Goal: Information Seeking & Learning: Learn about a topic

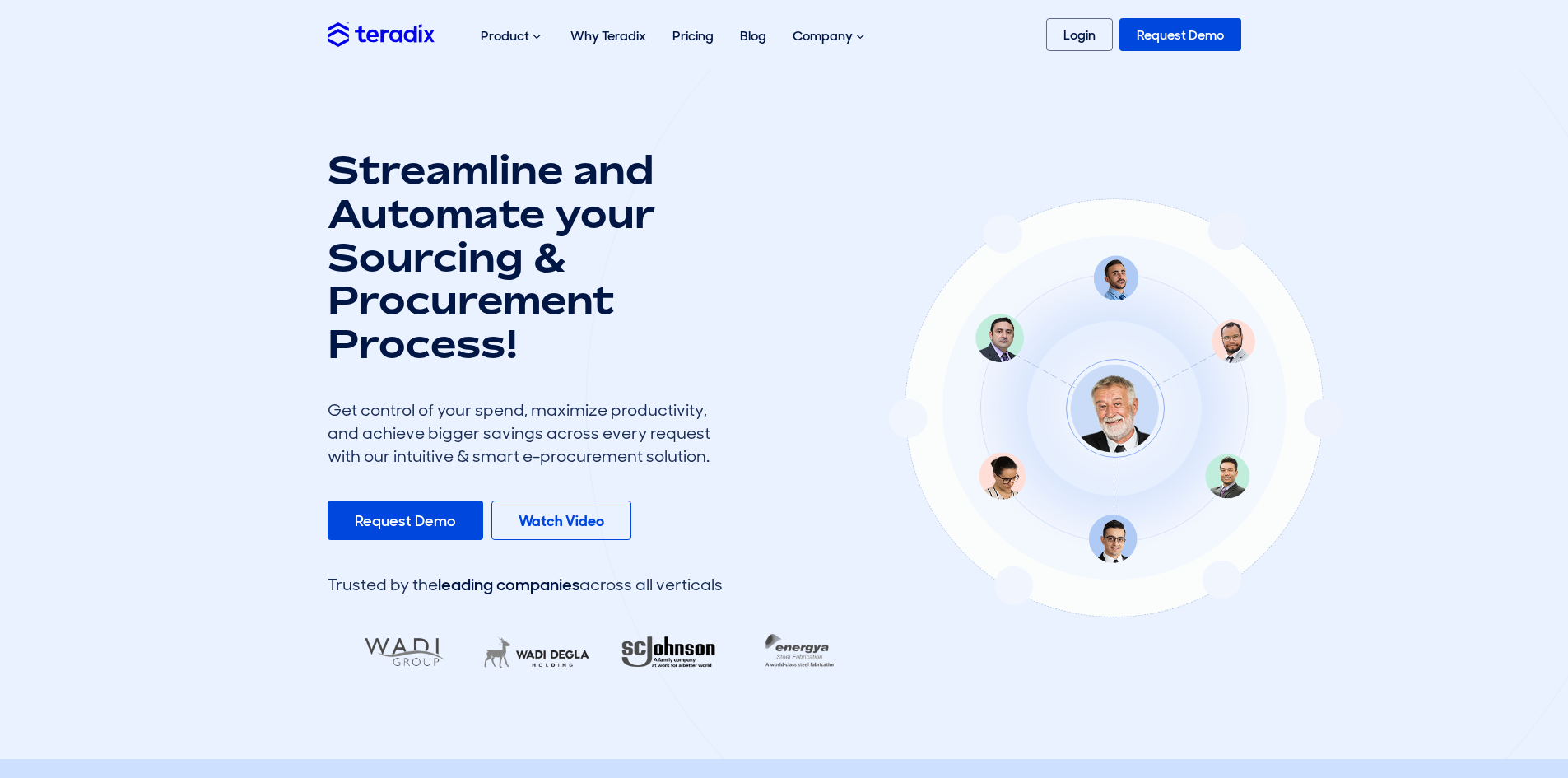
click at [548, 291] on h1 "Streamline and Automate your Sourcing & Procurement Process!" at bounding box center [524, 257] width 395 height 217
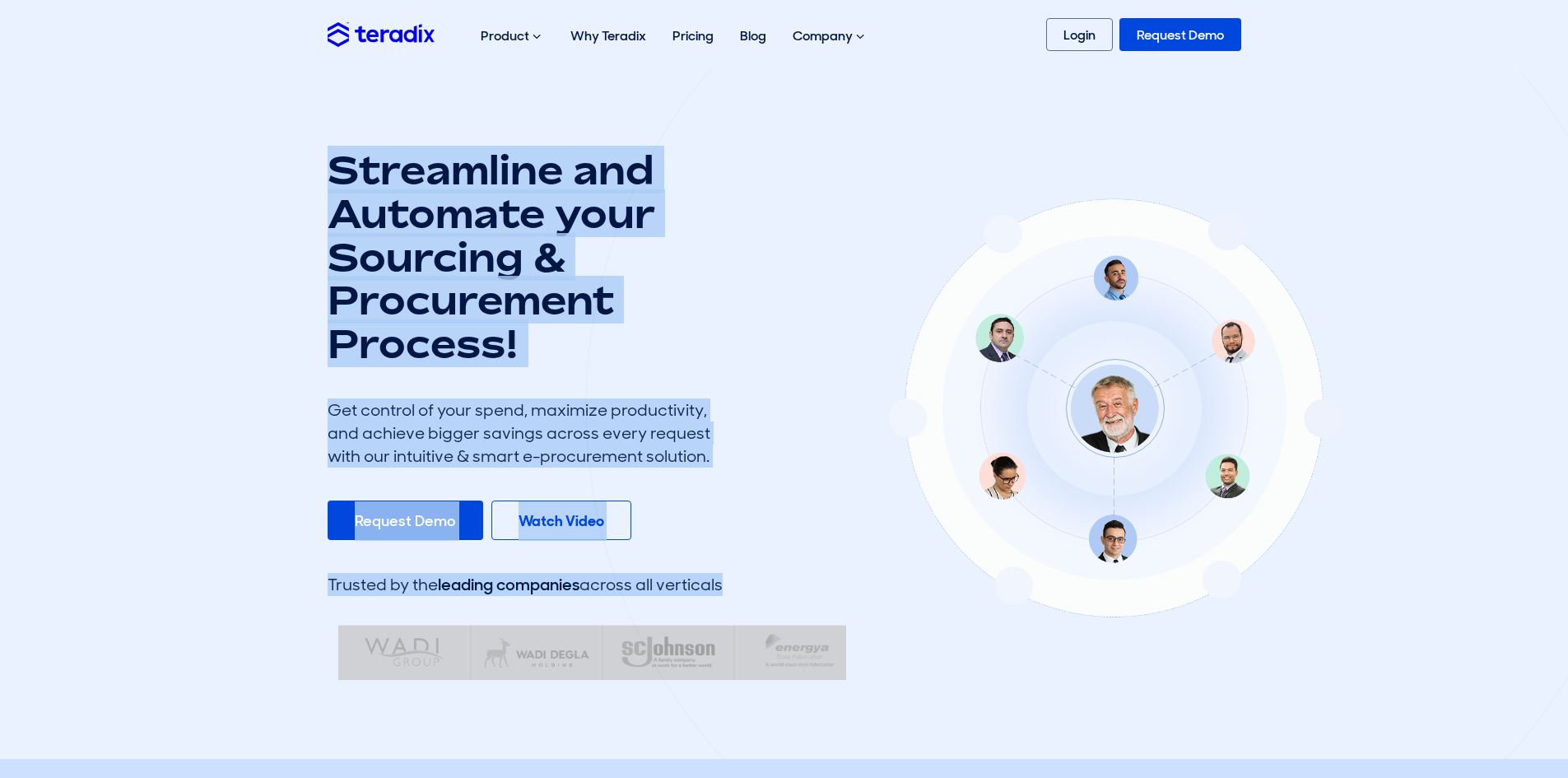
drag, startPoint x: 333, startPoint y: 91, endPoint x: 725, endPoint y: 545, distance: 599.8
click at [725, 540] on section "Streamline and Automate your Sourcing & Procurement Process! Get control of you…" at bounding box center [784, 414] width 1568 height 690
click at [732, 576] on div at bounding box center [1115, 406] width 1059 height 1048
drag, startPoint x: 746, startPoint y: 592, endPoint x: 279, endPoint y: 96, distance: 681.3
click at [279, 96] on section "Streamline and Automate your Sourcing & Procurement Process! Get control of you…" at bounding box center [784, 414] width 1568 height 690
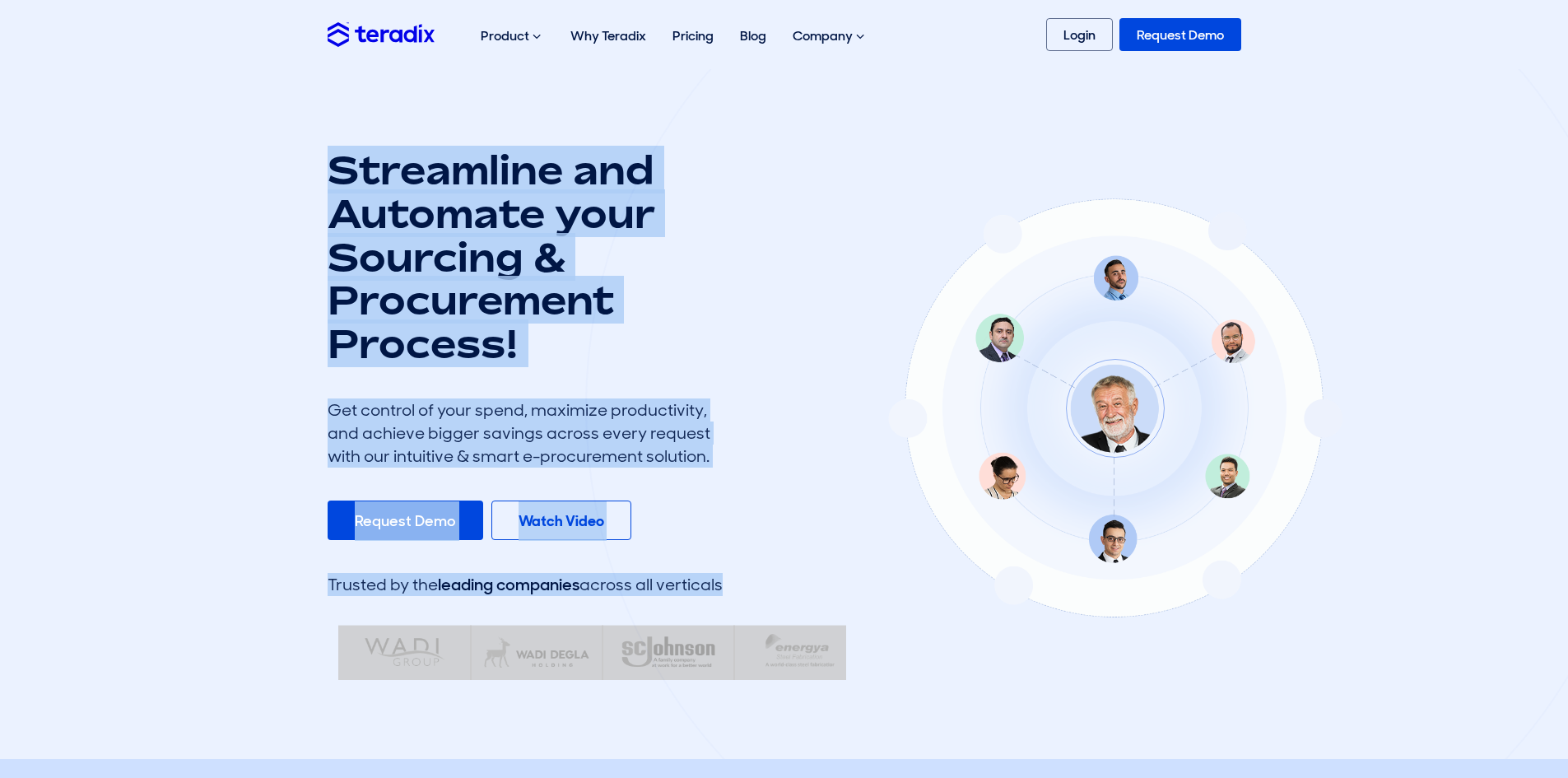
click at [279, 96] on section "Streamline and Automate your Sourcing & Procurement Process! Get control of you…" at bounding box center [784, 414] width 1568 height 690
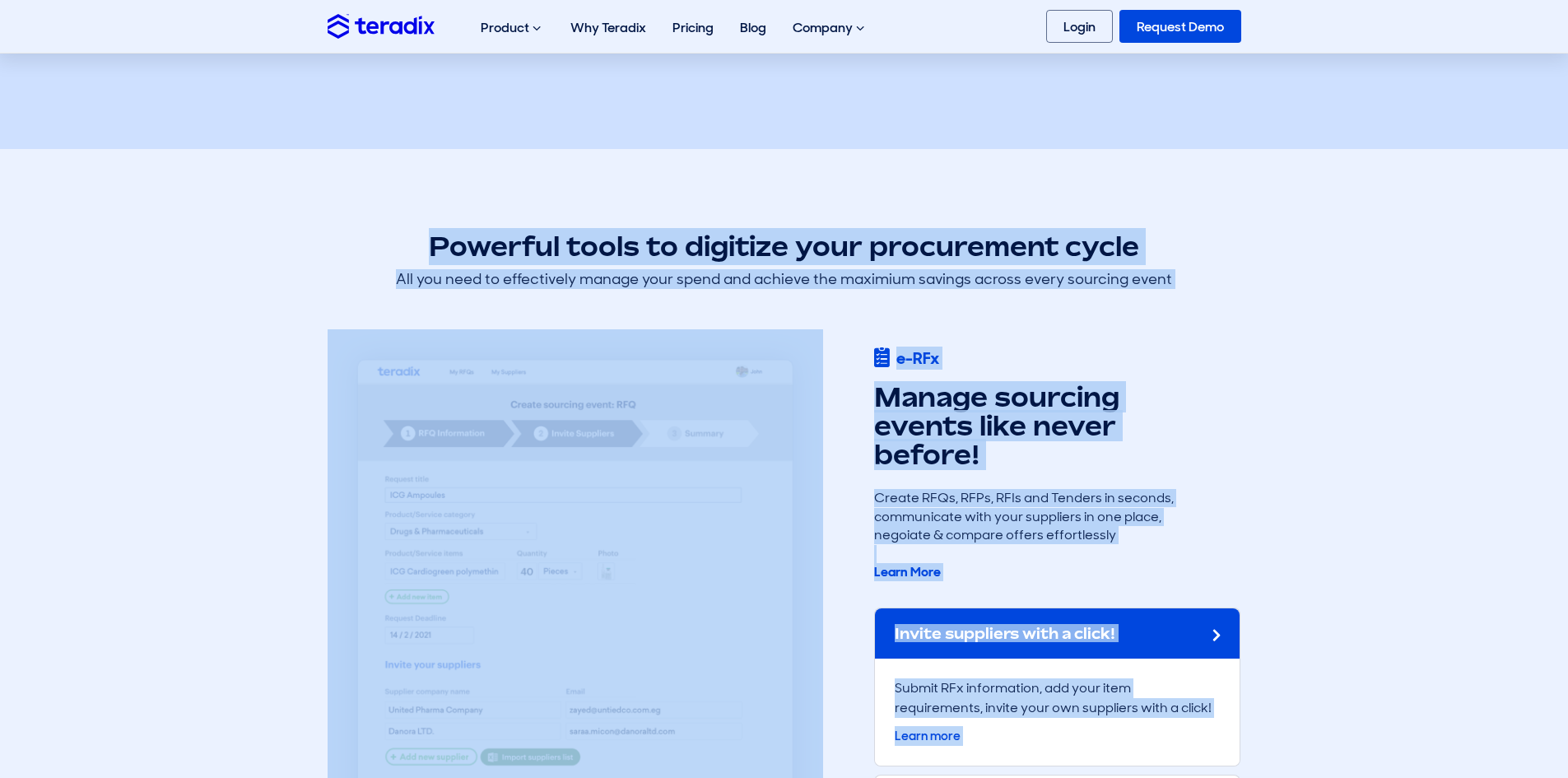
scroll to position [1161, 0]
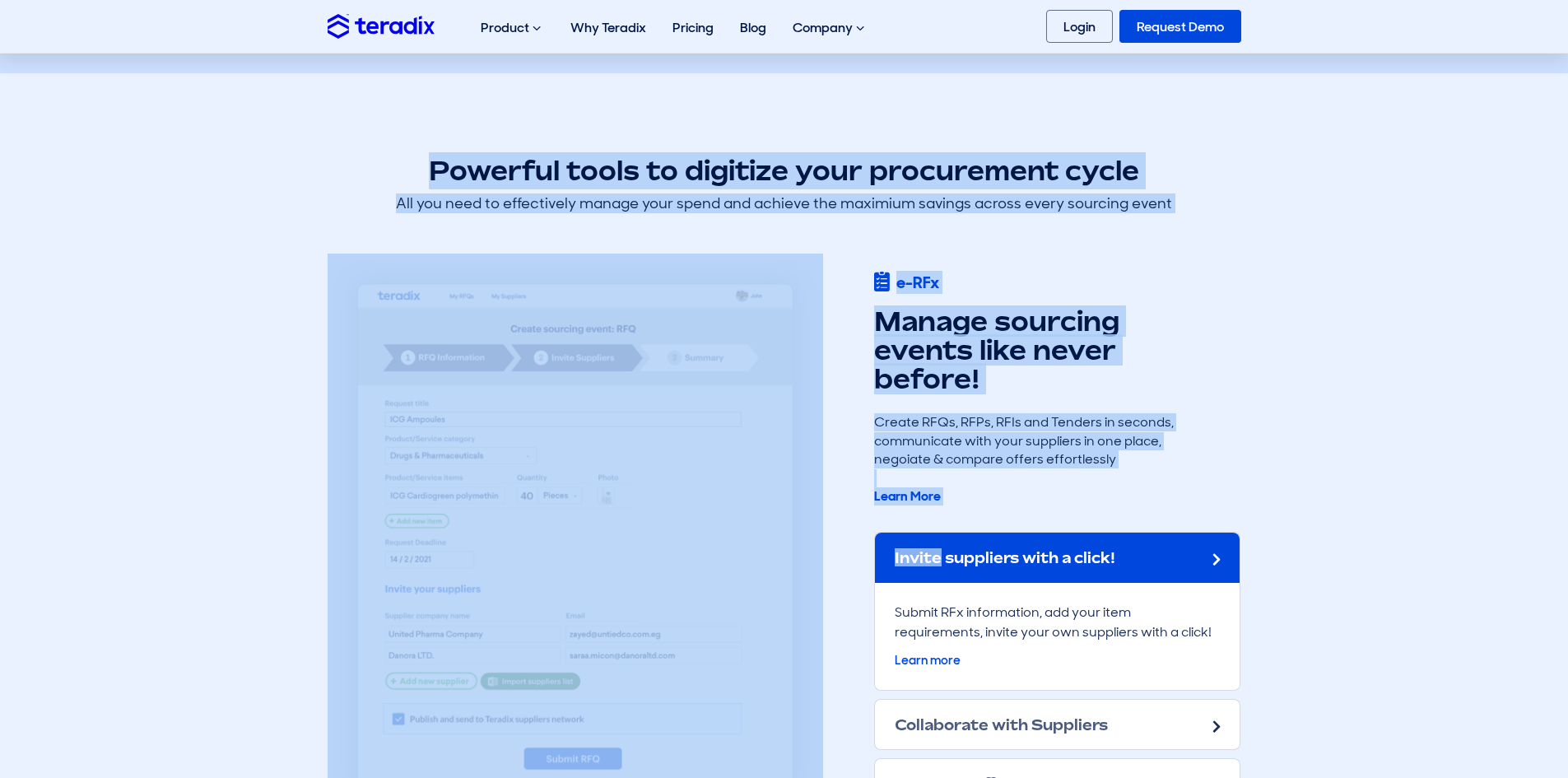
drag, startPoint x: 359, startPoint y: 144, endPoint x: 939, endPoint y: 555, distance: 710.9
click at [860, 514] on div at bounding box center [589, 540] width 547 height 626
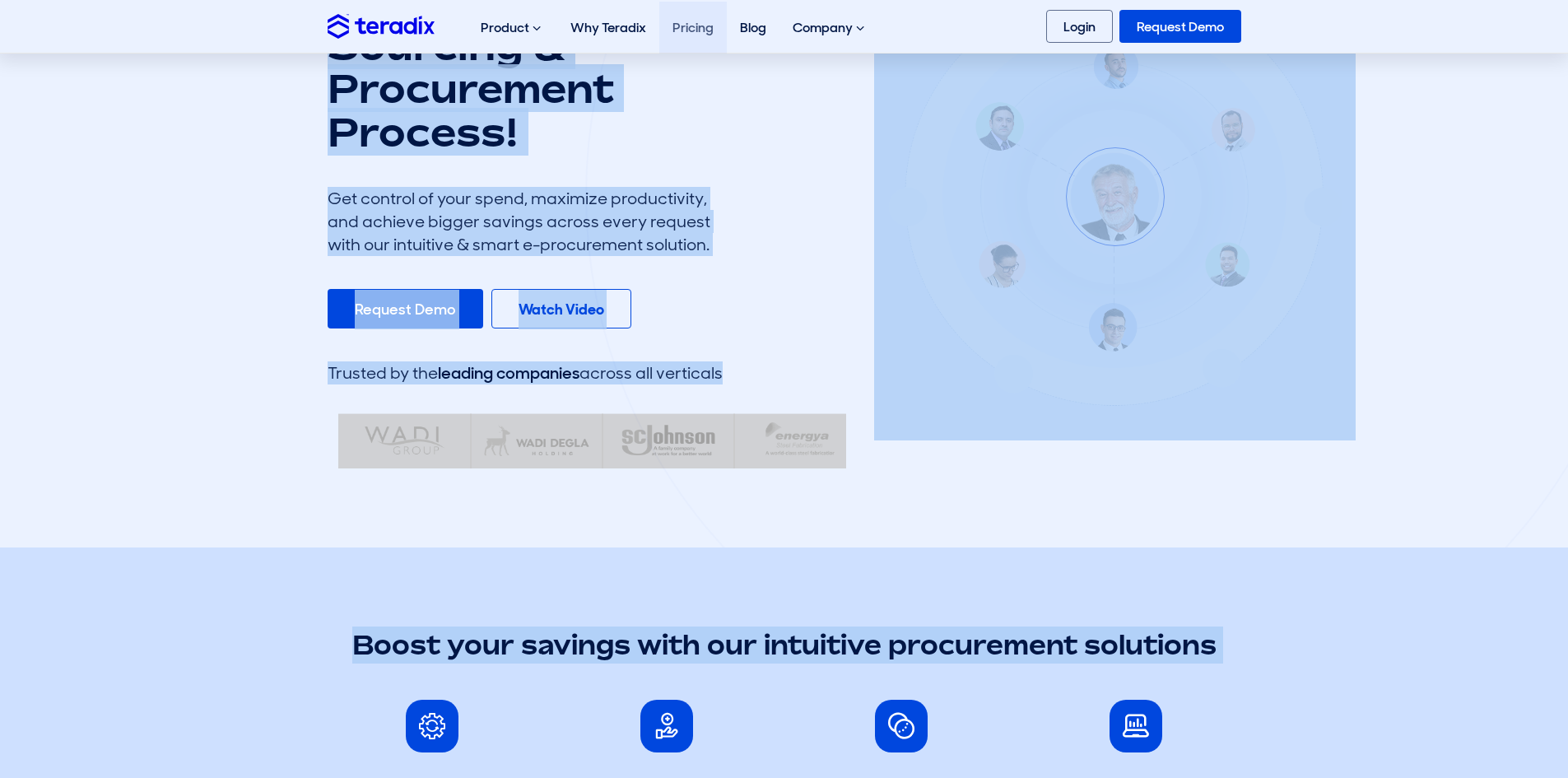
scroll to position [0, 0]
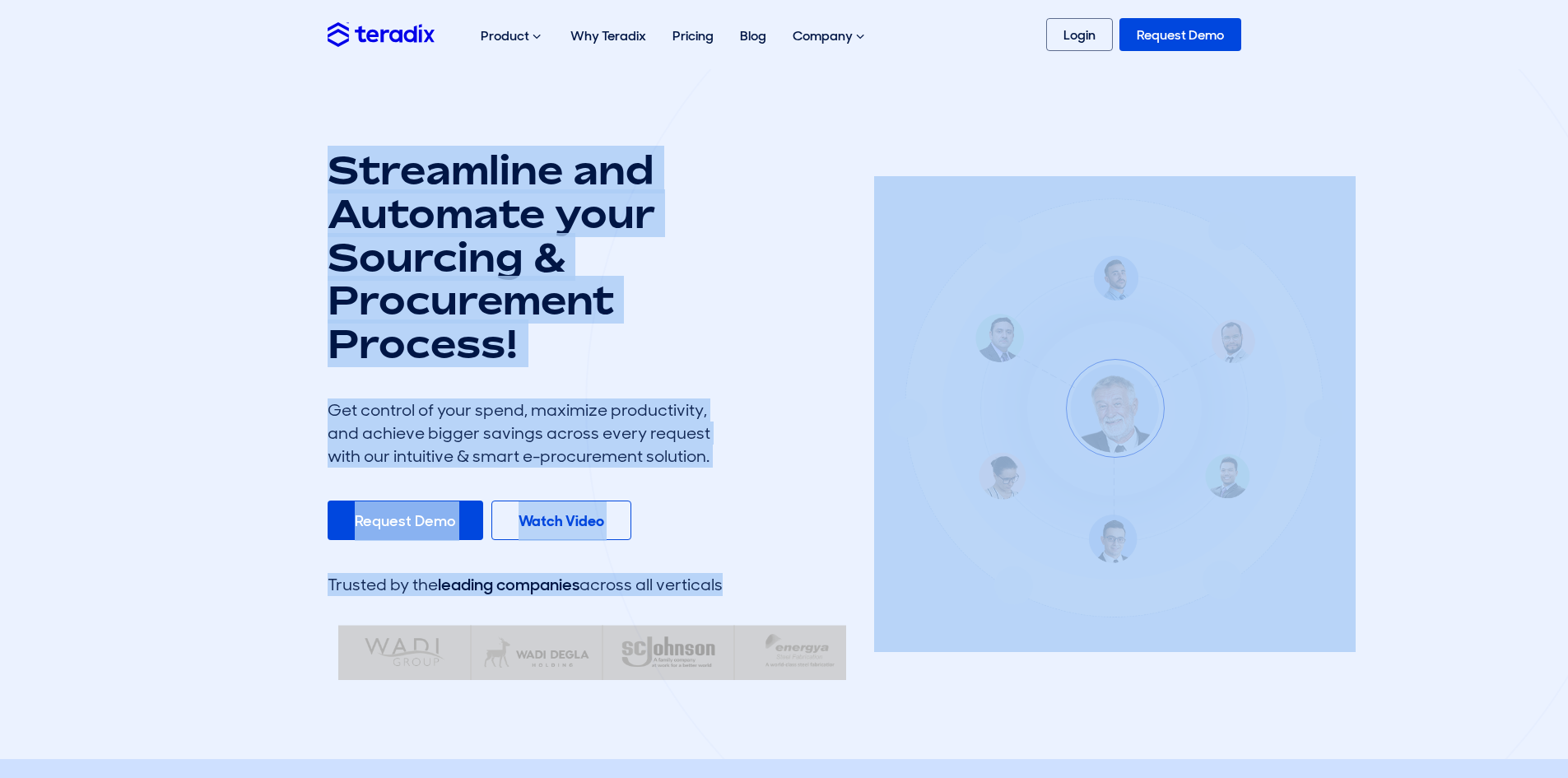
drag, startPoint x: 941, startPoint y: 514, endPoint x: 240, endPoint y: 124, distance: 802.2
click at [240, 124] on section "Streamline and Automate your Sourcing & Procurement Process! Get control of you…" at bounding box center [784, 414] width 1568 height 690
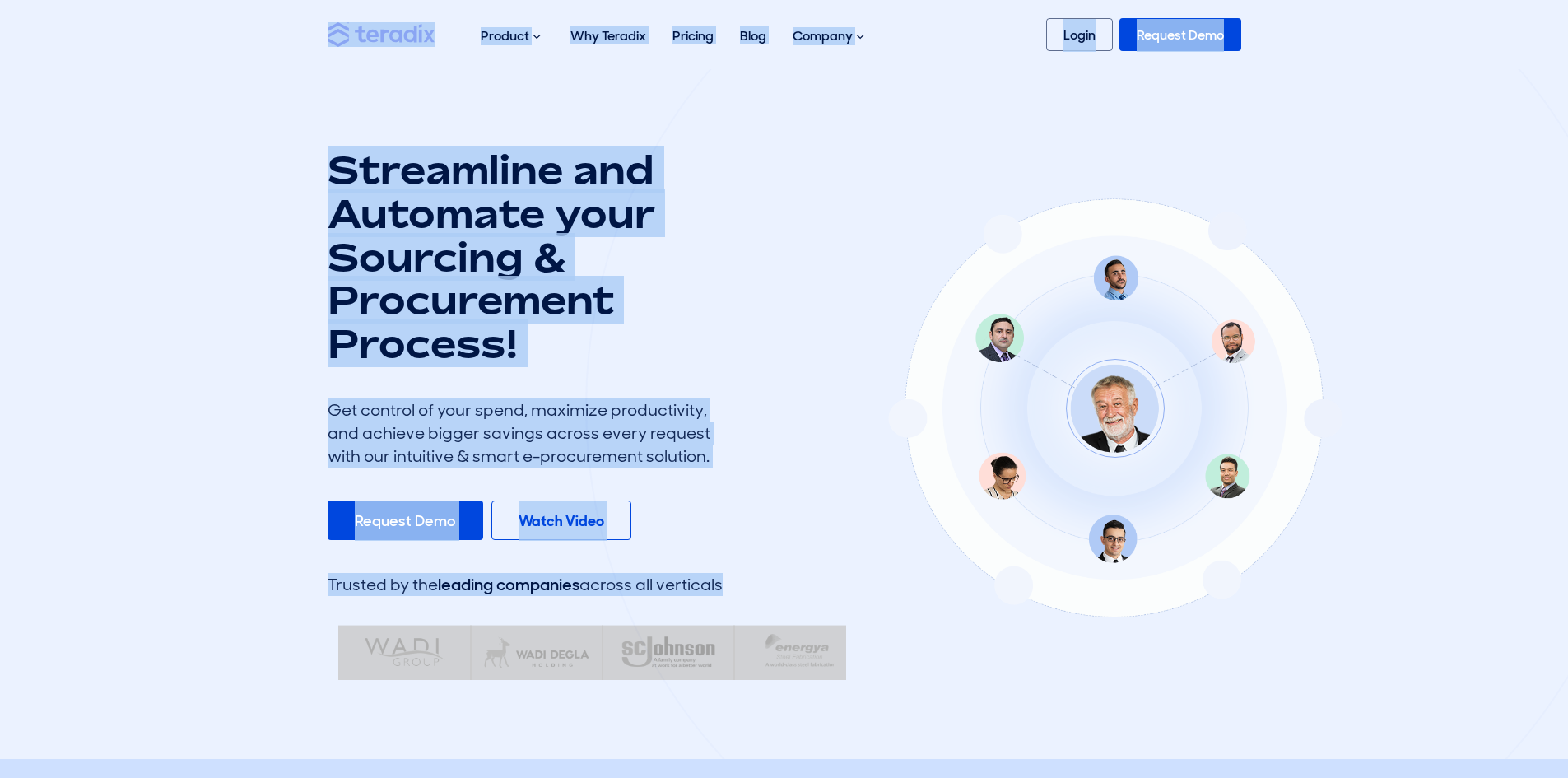
drag, startPoint x: 262, startPoint y: 46, endPoint x: 755, endPoint y: 496, distance: 667.5
click at [745, 473] on div at bounding box center [1115, 406] width 1059 height 1048
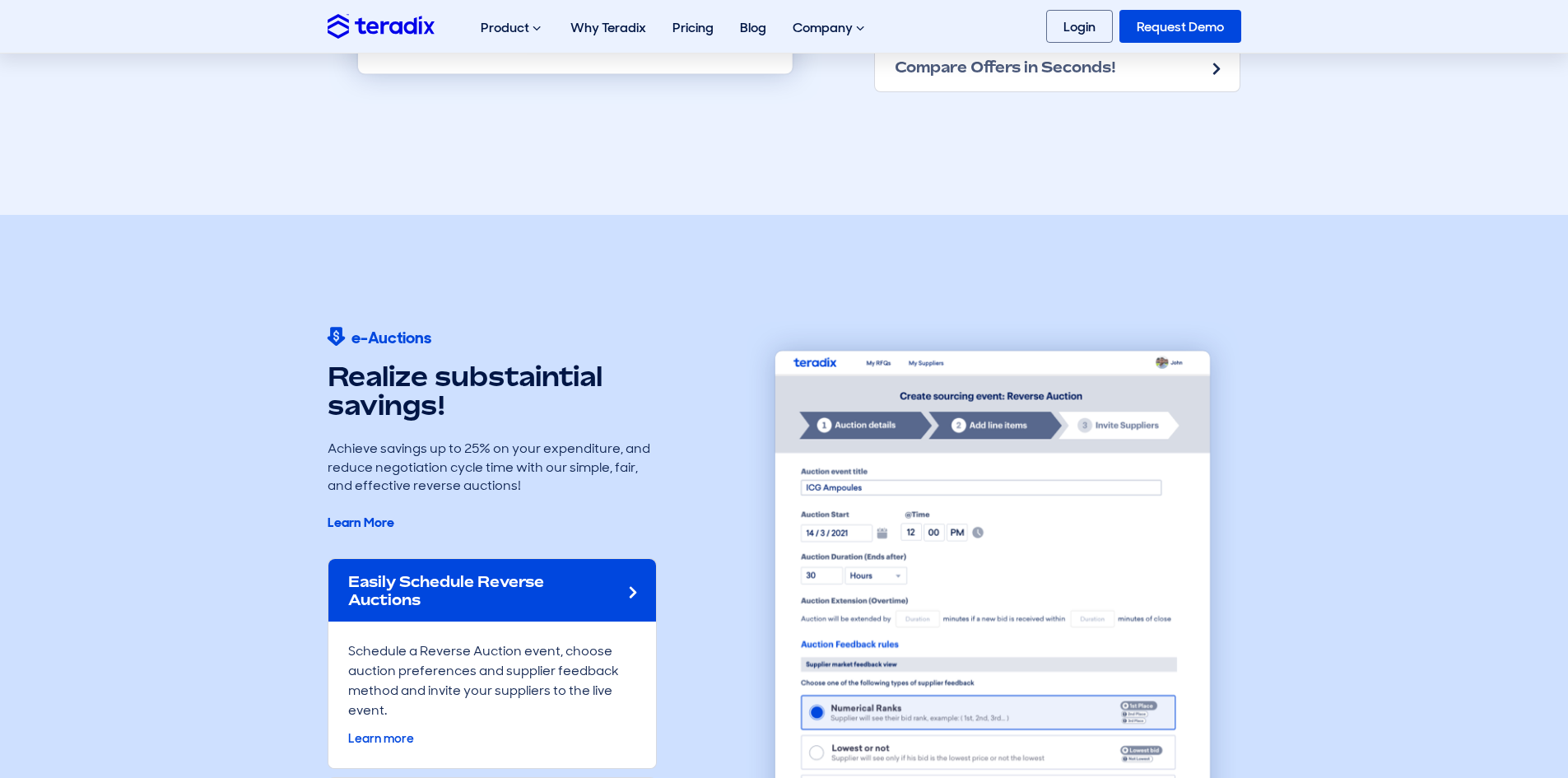
scroll to position [2141, 0]
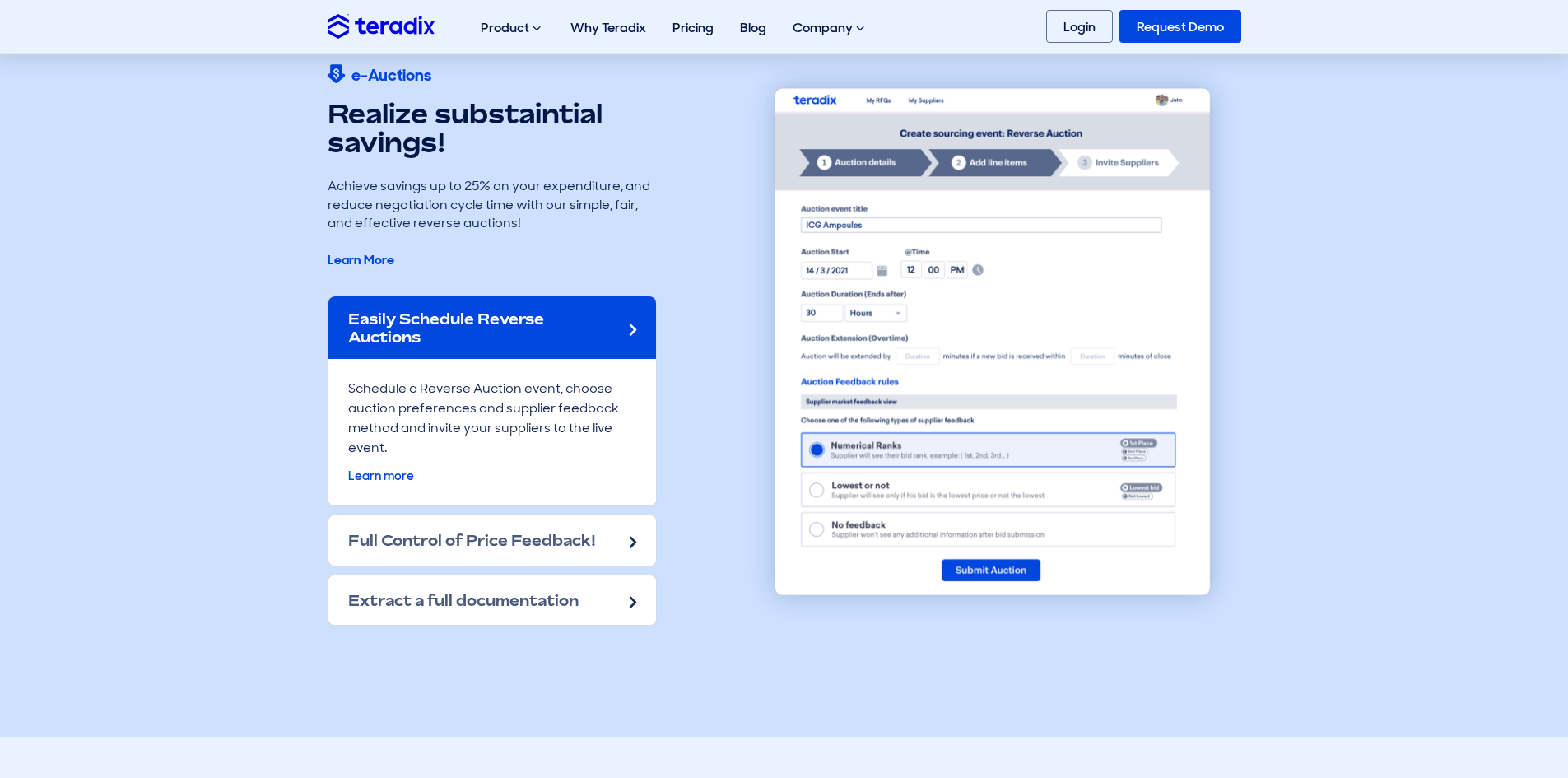
click at [619, 317] on div "Easily Schedule Reverse Auctions" at bounding box center [491, 327] width 327 height 63
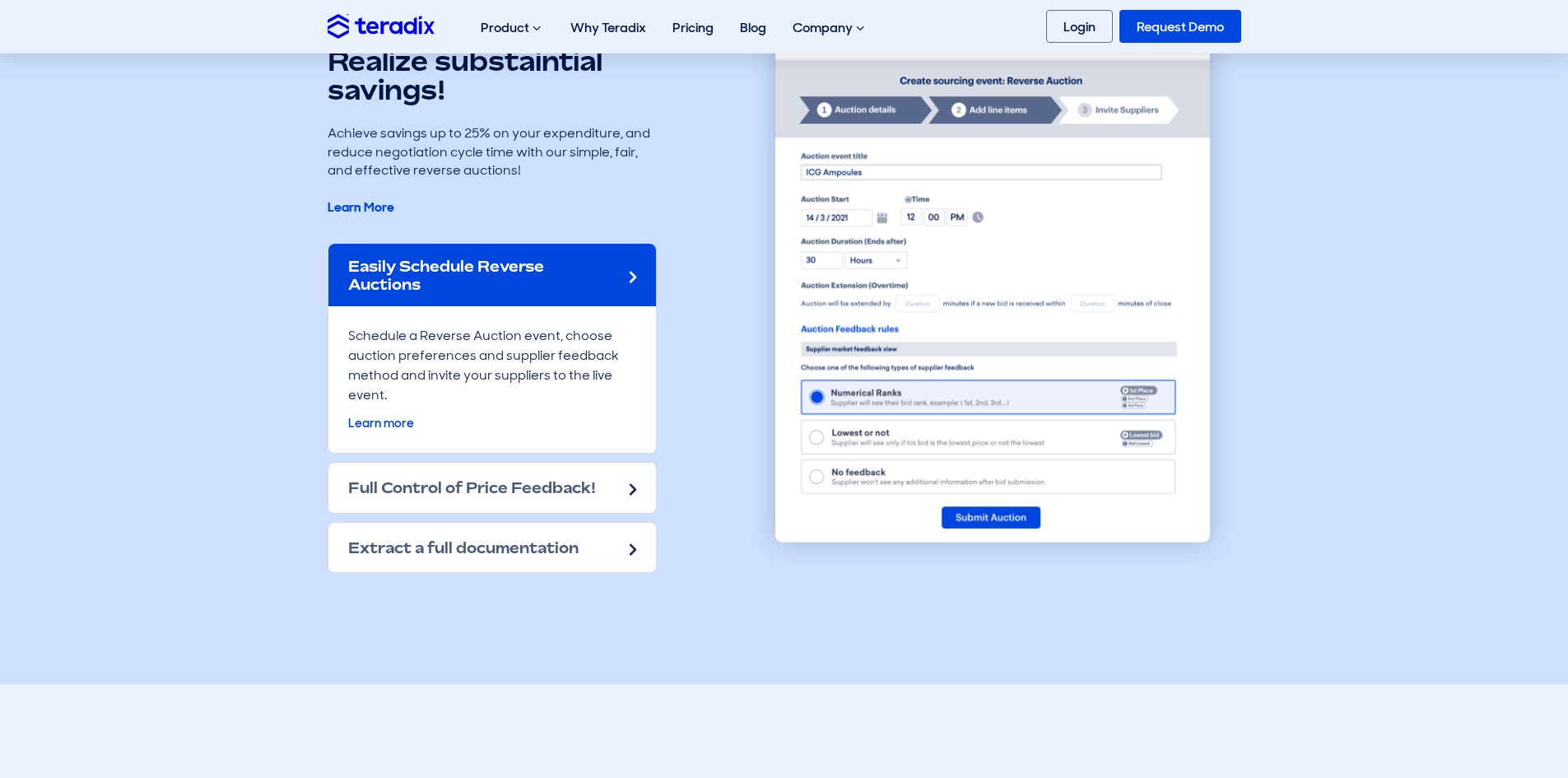
scroll to position [2224, 0]
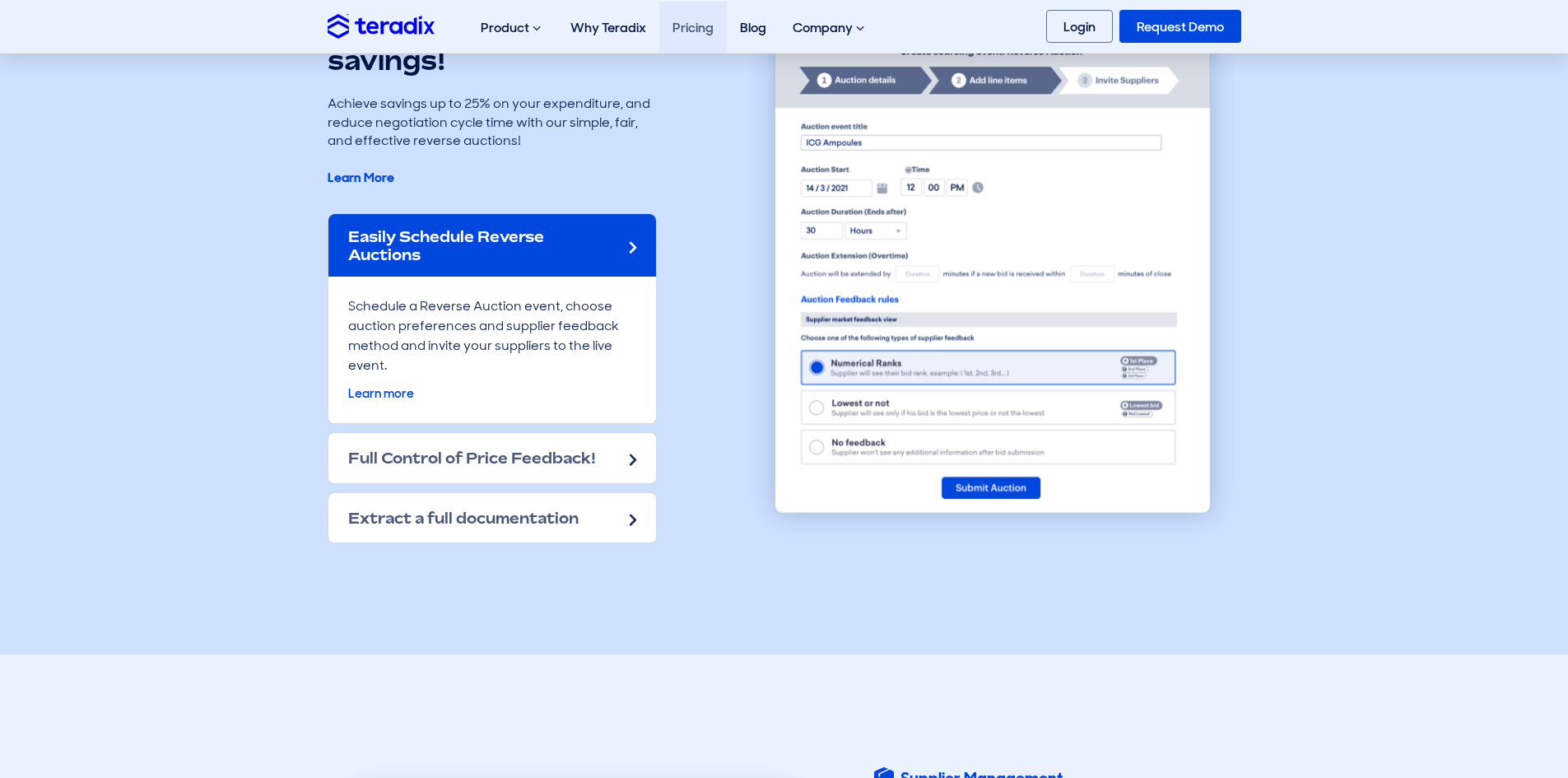
click at [696, 29] on link "Pricing" at bounding box center [693, 27] width 67 height 52
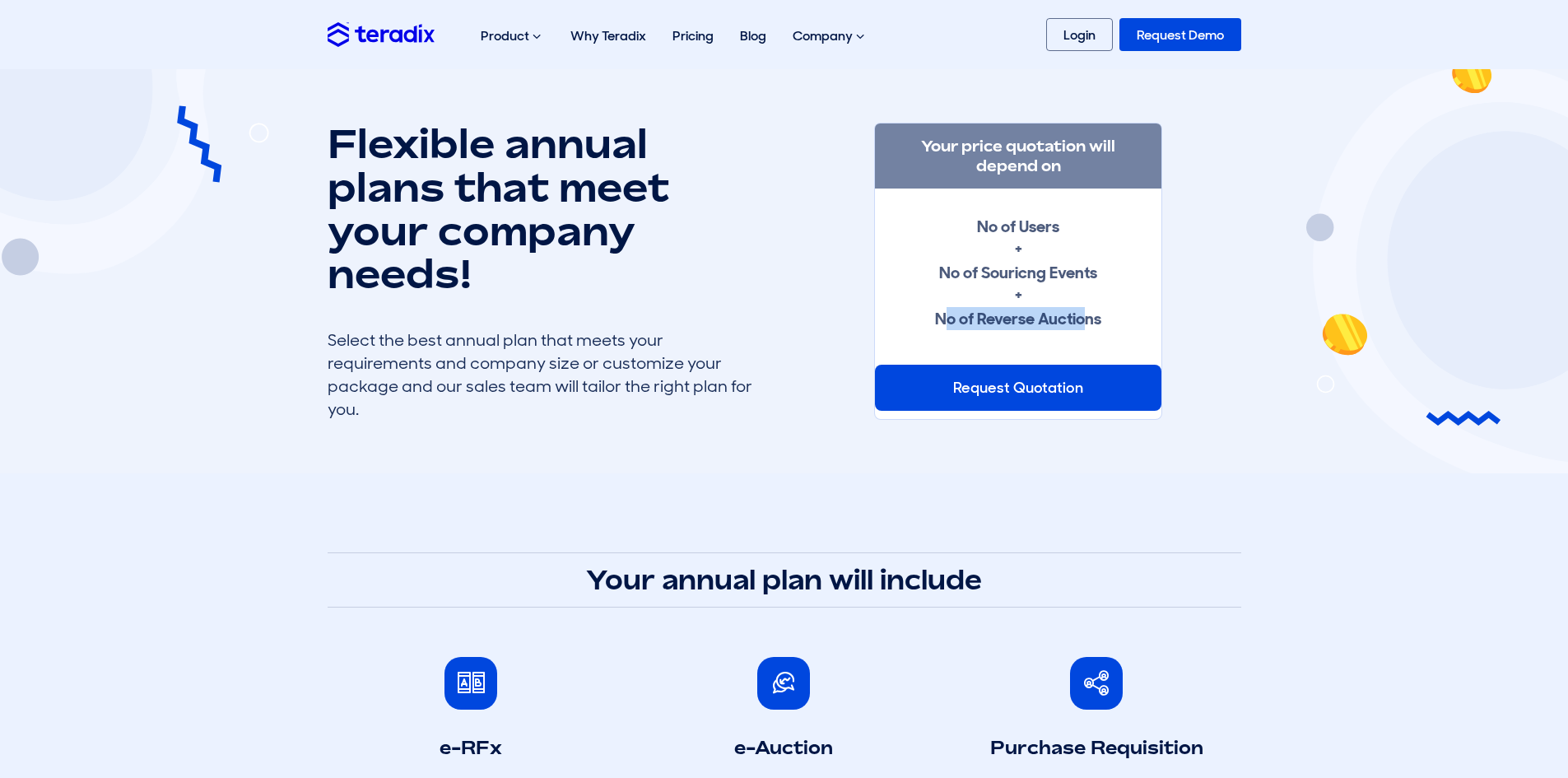
drag, startPoint x: 945, startPoint y: 317, endPoint x: 1088, endPoint y: 318, distance: 143.0
click at [1088, 318] on strong "No of Users + No of Souricng Events + No of Reverse Auctions" at bounding box center [1018, 273] width 166 height 114
click at [899, 322] on div "No of Users + No of Souricng Events + No of Reverse Auctions" at bounding box center [1018, 273] width 286 height 168
drag, startPoint x: 993, startPoint y: 243, endPoint x: 1135, endPoint y: 319, distance: 161.1
click at [1135, 319] on div "No of Users + No of Souricng Events + No of Reverse Auctions" at bounding box center [1018, 273] width 233 height 115
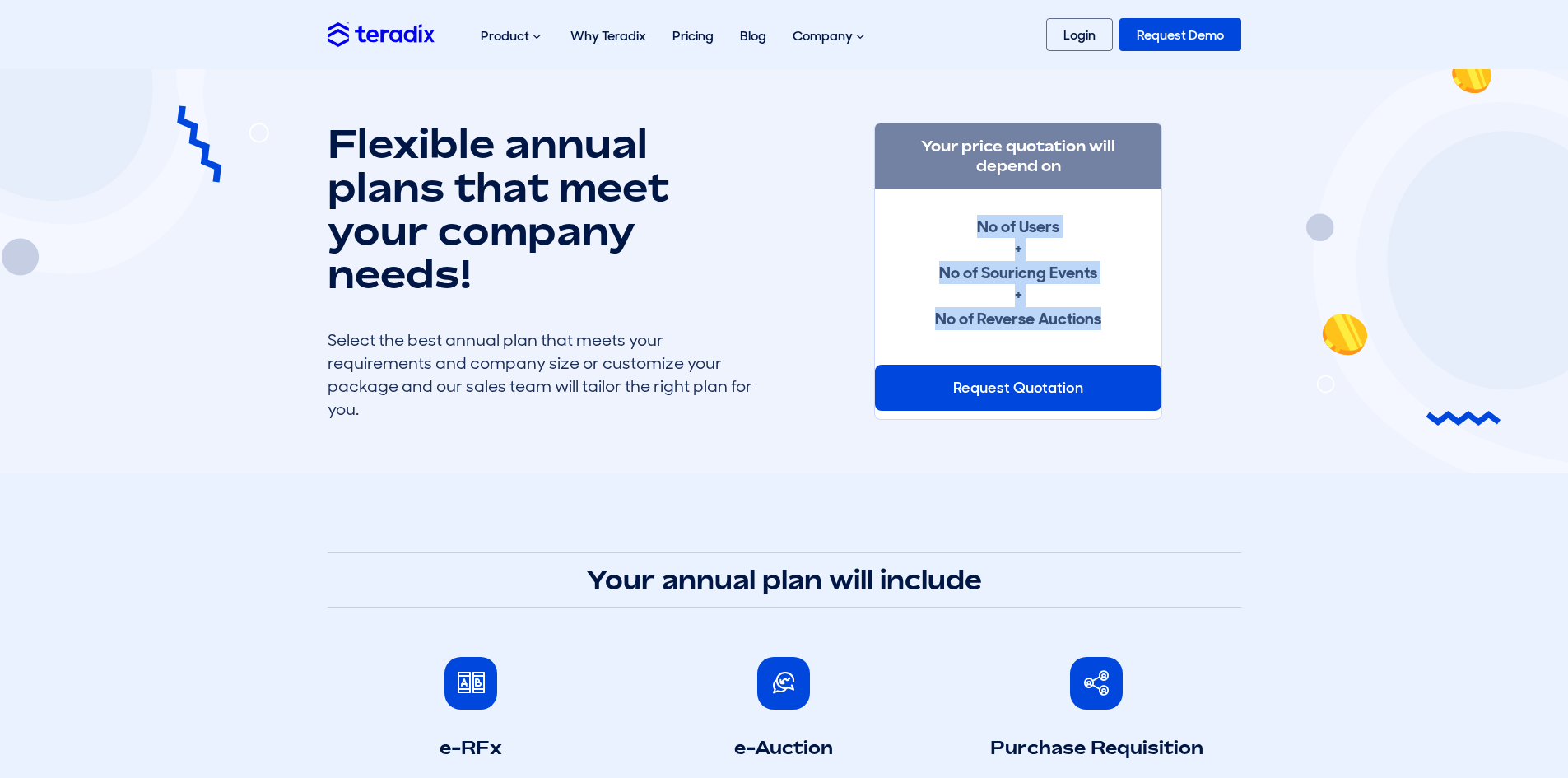
click at [1126, 316] on div "No of Users + No of Souricng Events + No of Reverse Auctions" at bounding box center [1018, 273] width 233 height 115
drag, startPoint x: 980, startPoint y: 271, endPoint x: 955, endPoint y: 231, distance: 47.2
click at [955, 231] on div "No of Users + No of Souricng Events + No of Reverse Auctions" at bounding box center [1018, 273] width 286 height 168
click at [704, 193] on h1 "Flexible annual plans that meet your company needs!" at bounding box center [541, 209] width 428 height 174
click at [1164, 38] on link "Request Demo" at bounding box center [1181, 35] width 122 height 33
